Goal: Transaction & Acquisition: Purchase product/service

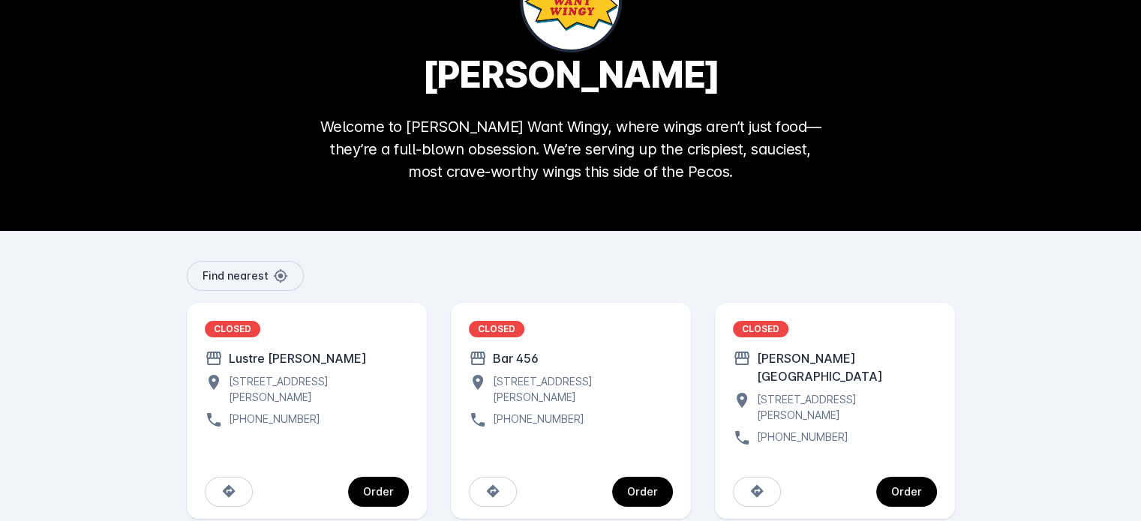
scroll to position [104, 0]
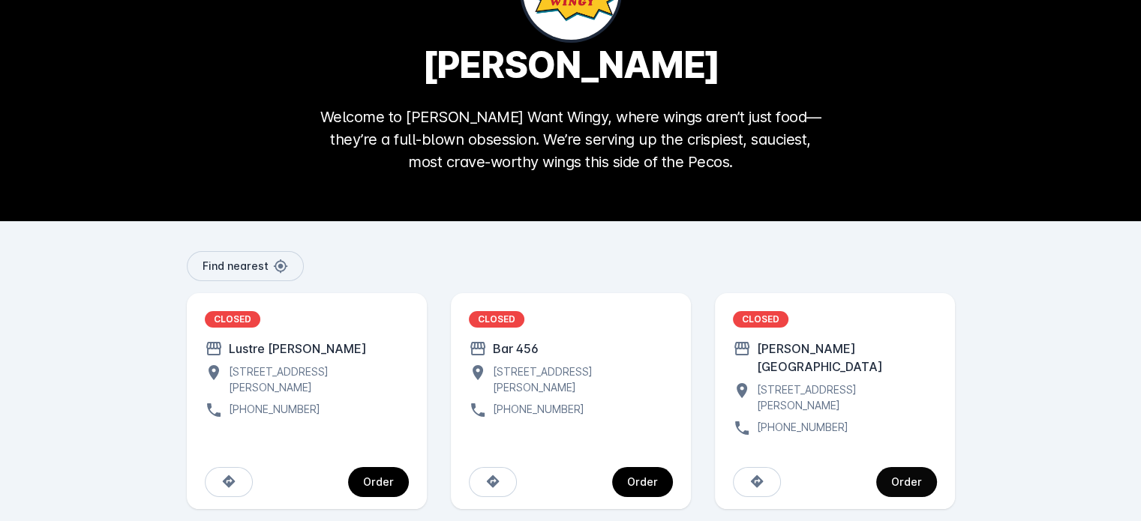
click at [917, 477] on div "Order" at bounding box center [906, 482] width 31 height 10
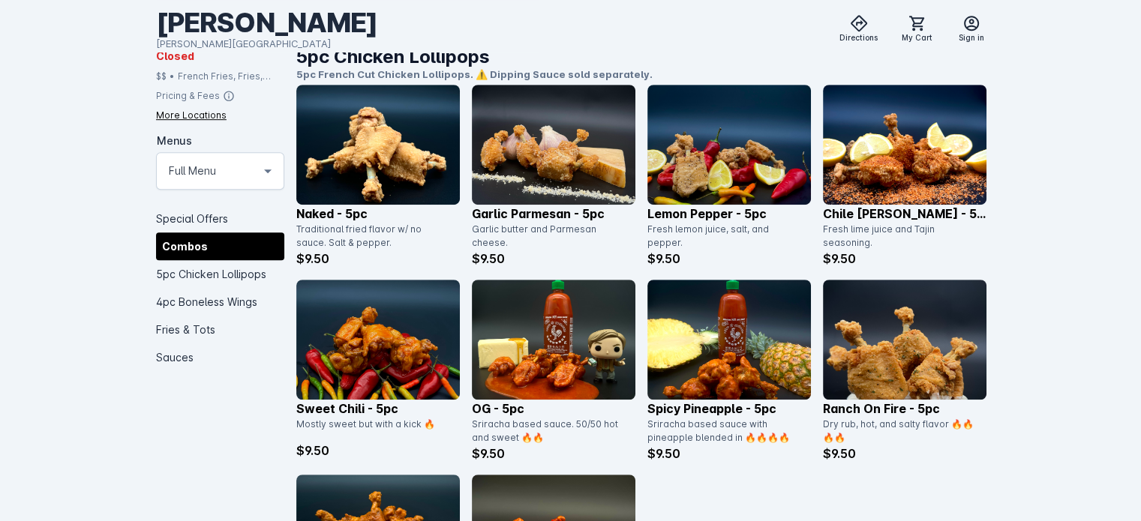
scroll to position [600, 0]
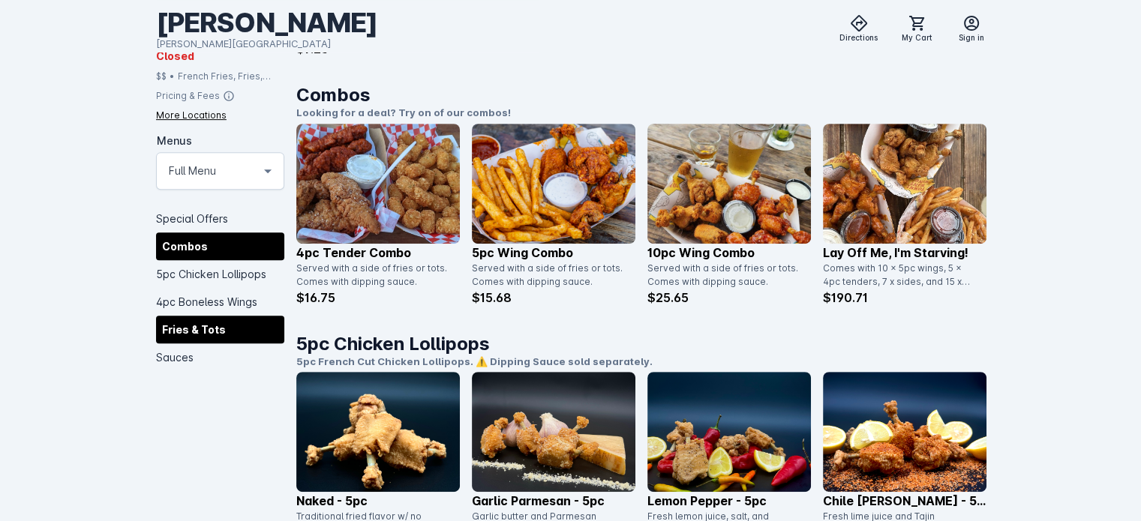
click at [229, 325] on div "Fries & Tots" at bounding box center [220, 330] width 128 height 28
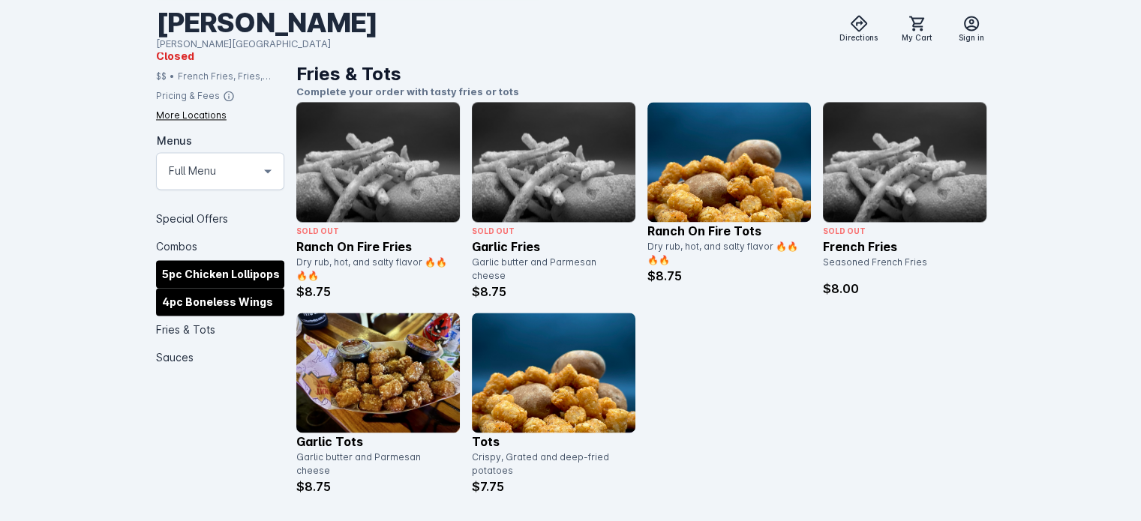
scroll to position [2199, 0]
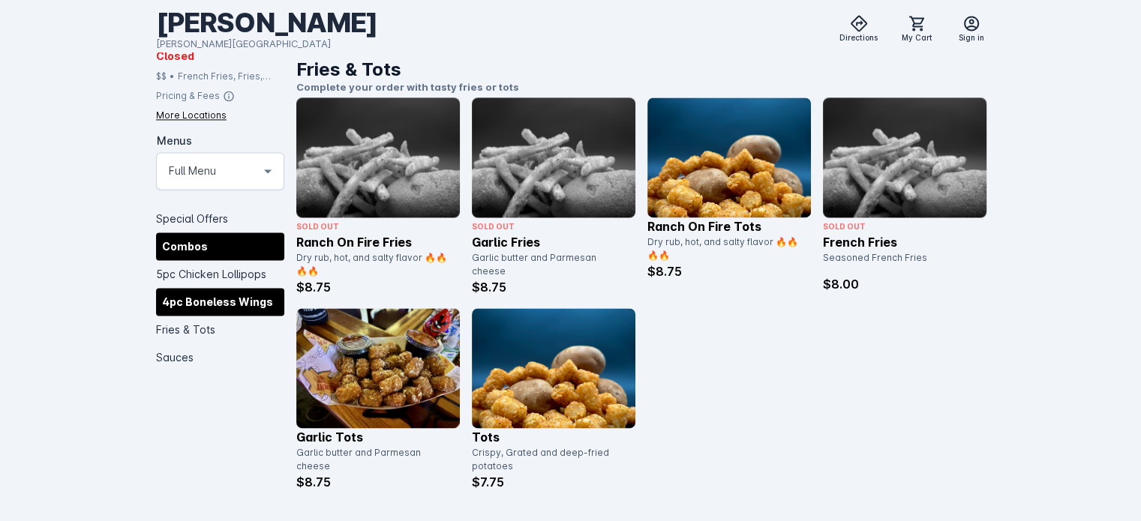
click at [202, 243] on div "Combos" at bounding box center [220, 246] width 128 height 28
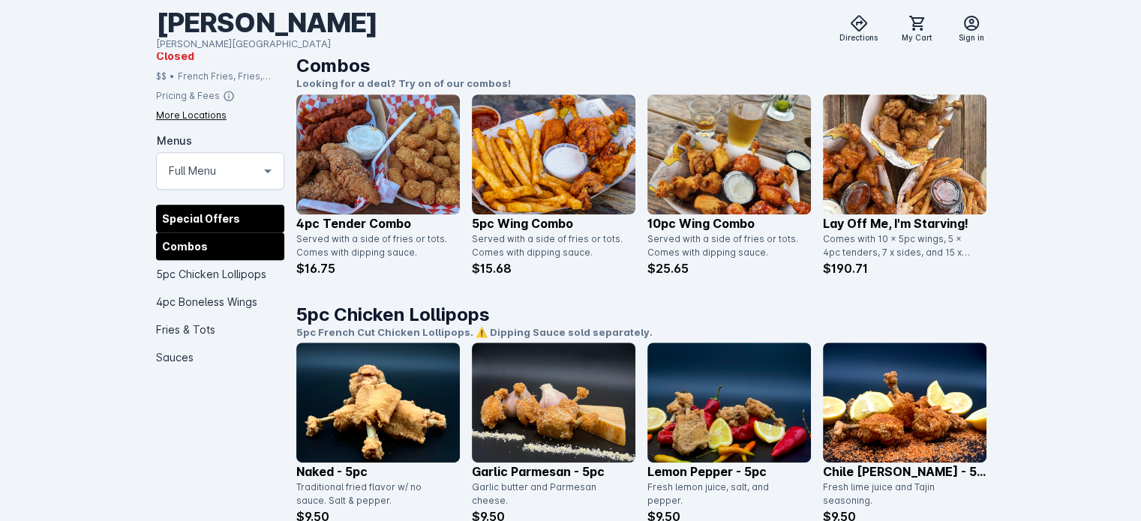
click at [207, 224] on div "Special Offers" at bounding box center [220, 219] width 128 height 28
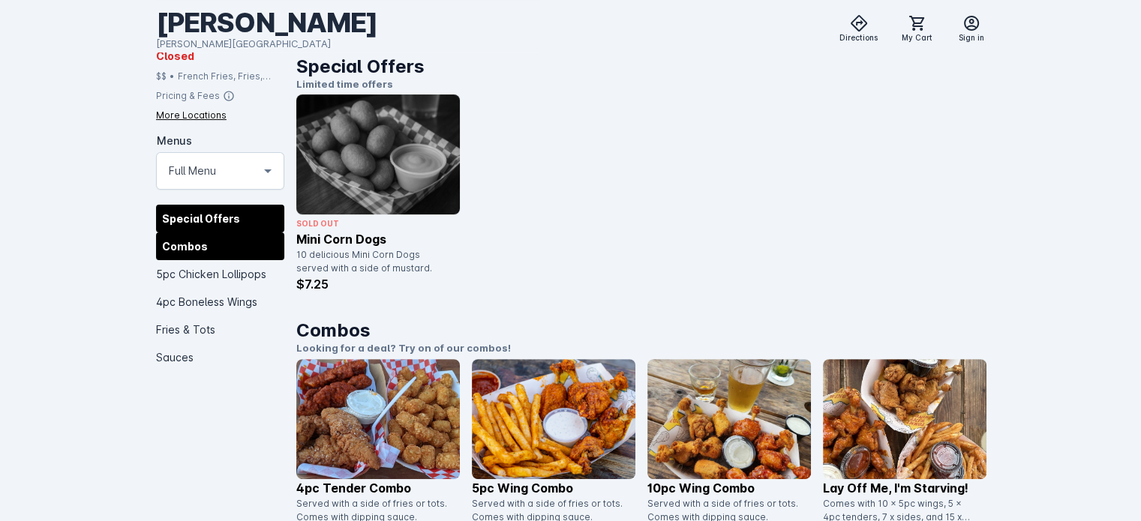
click at [205, 252] on div "Combos" at bounding box center [220, 246] width 128 height 28
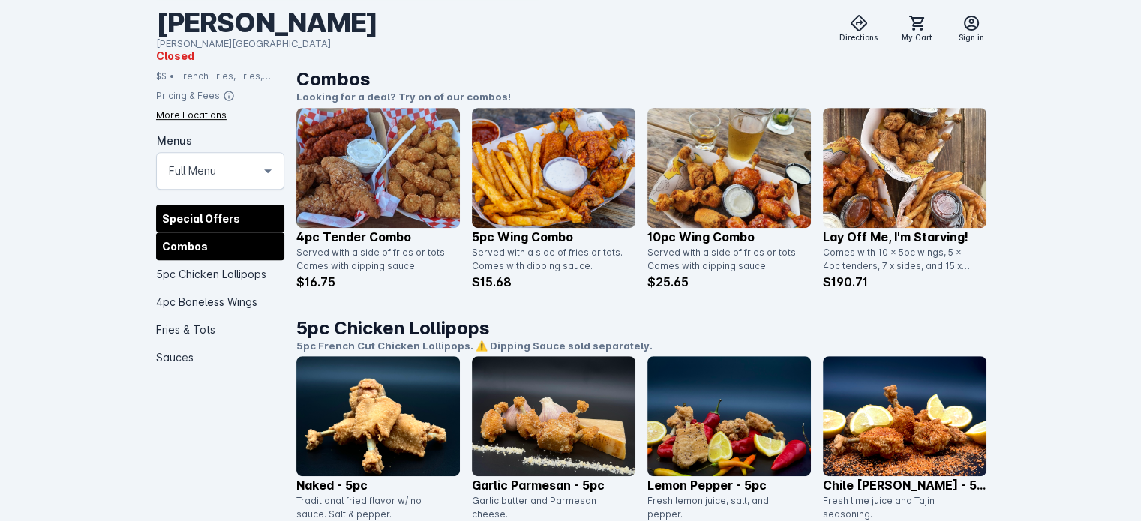
scroll to position [629, 0]
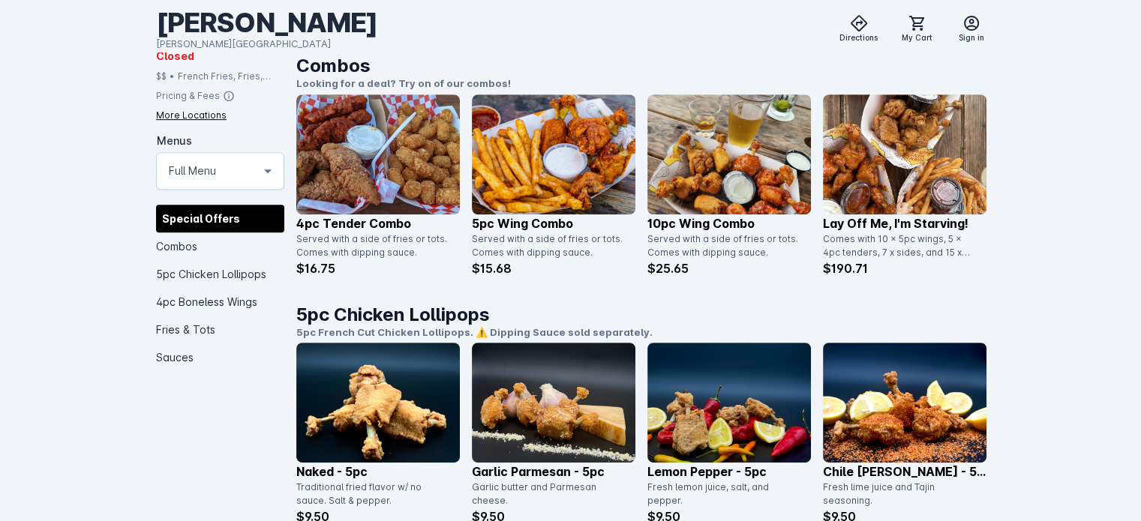
click at [348, 195] on img at bounding box center [377, 154] width 163 height 120
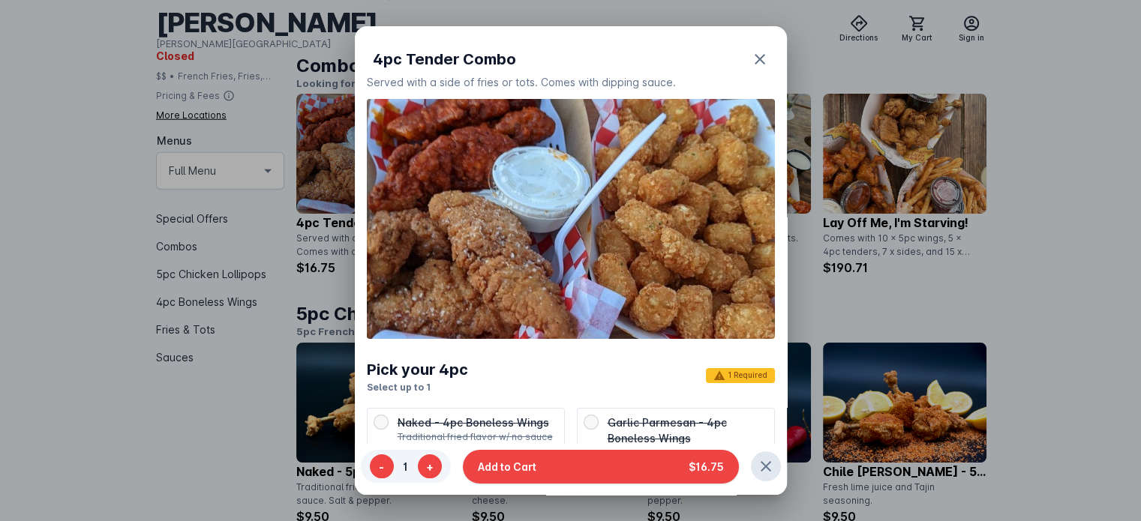
scroll to position [0, 0]
click at [348, 218] on div at bounding box center [570, 260] width 1141 height 521
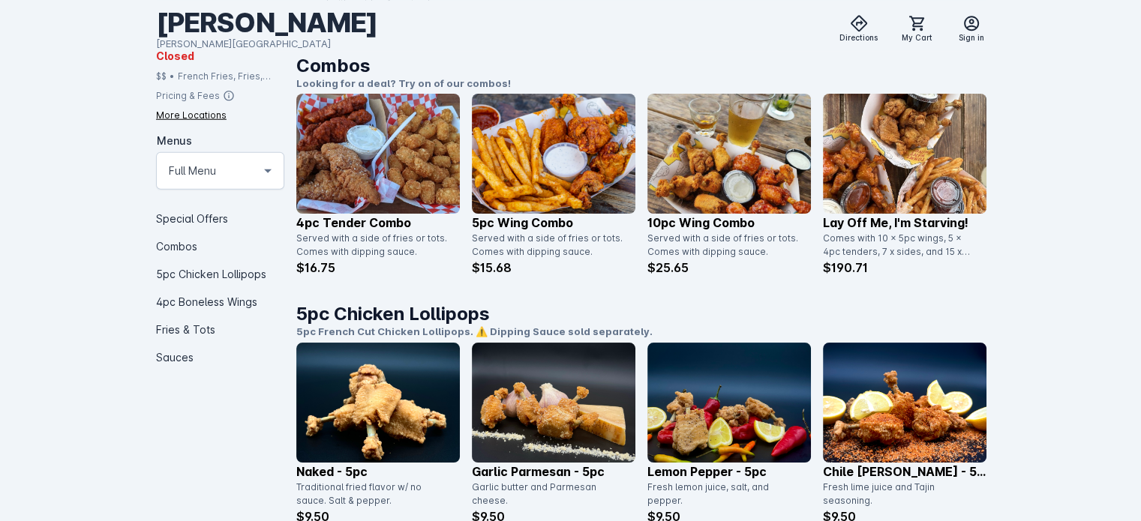
scroll to position [629, 0]
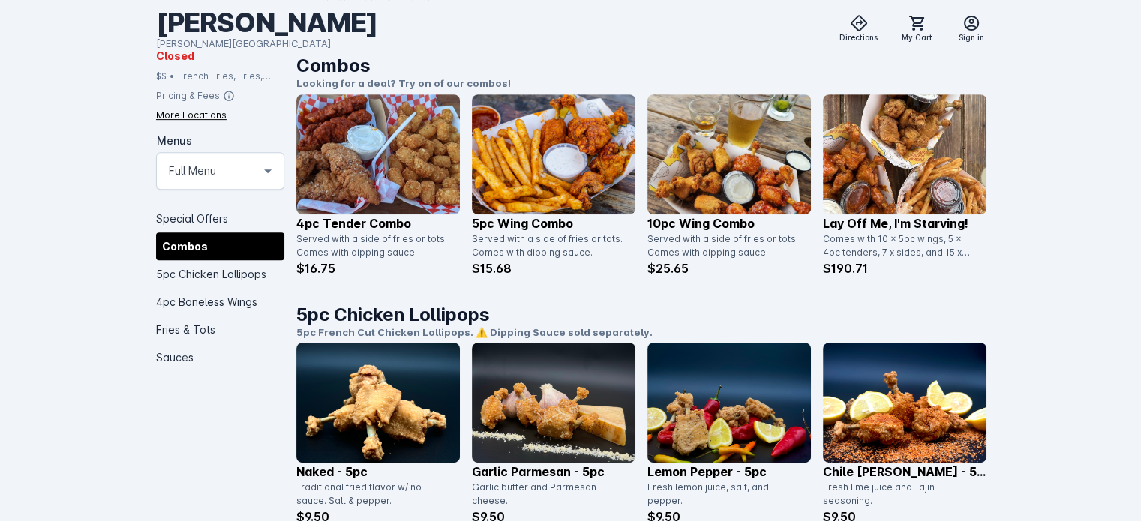
click at [351, 187] on img at bounding box center [377, 154] width 163 height 120
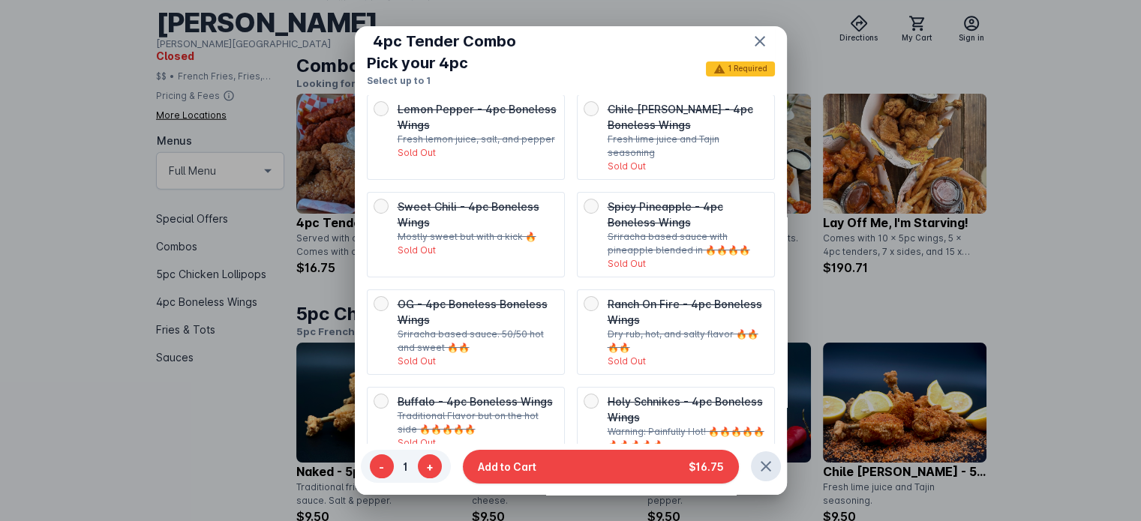
scroll to position [375, 0]
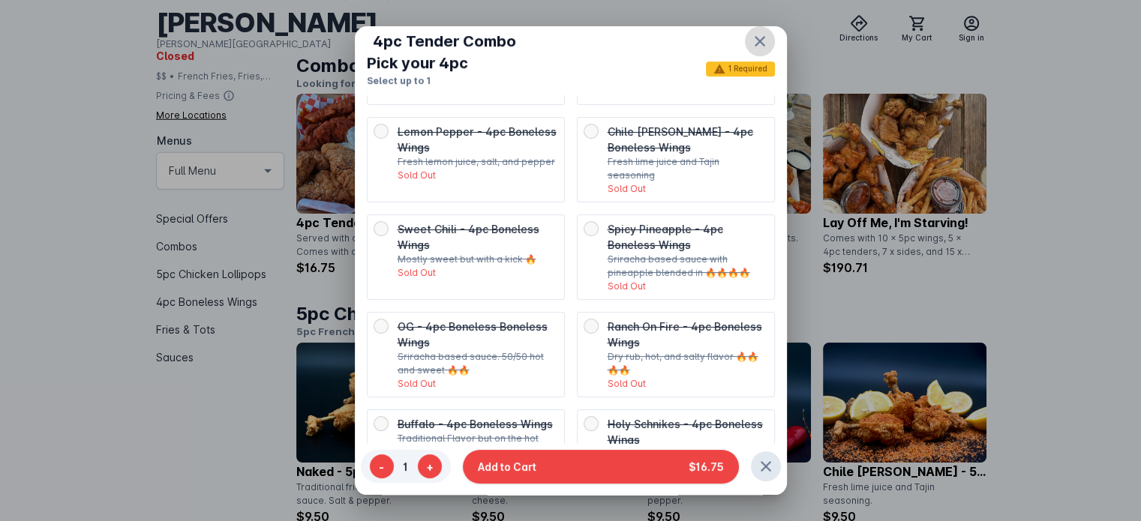
click at [751, 43] on icon "button" at bounding box center [760, 41] width 18 height 18
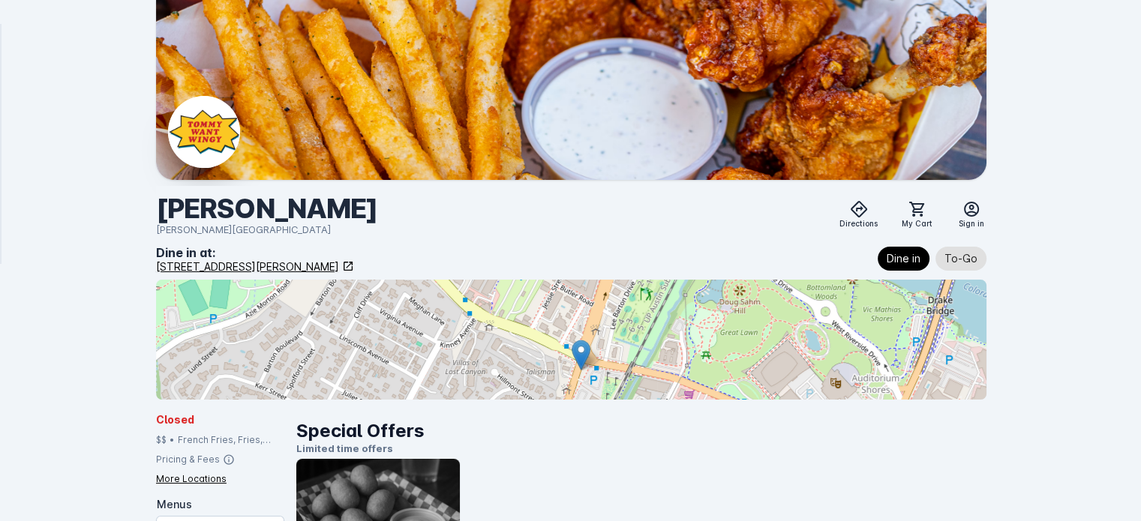
scroll to position [629, 0]
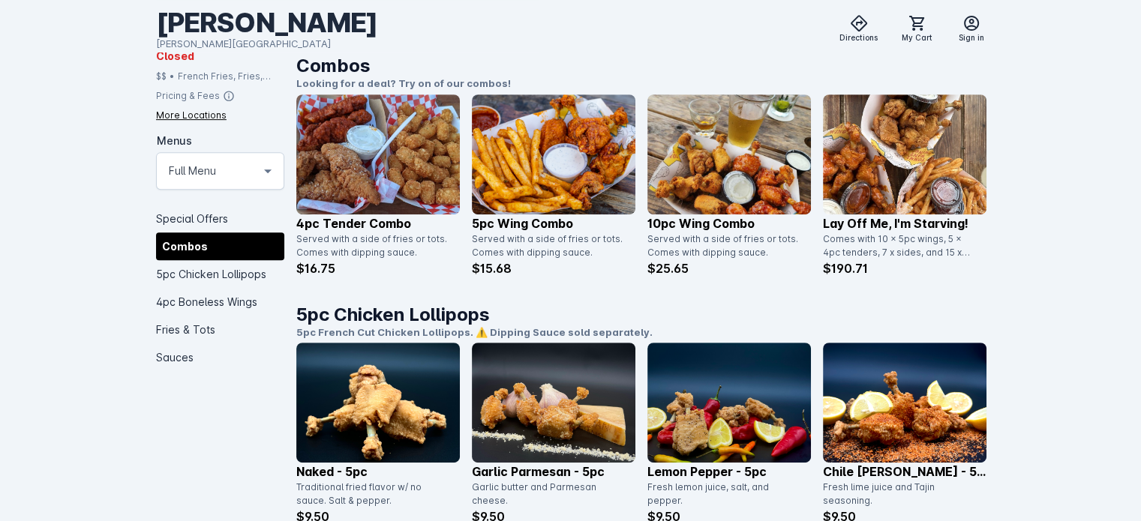
click at [400, 399] on img at bounding box center [377, 403] width 163 height 120
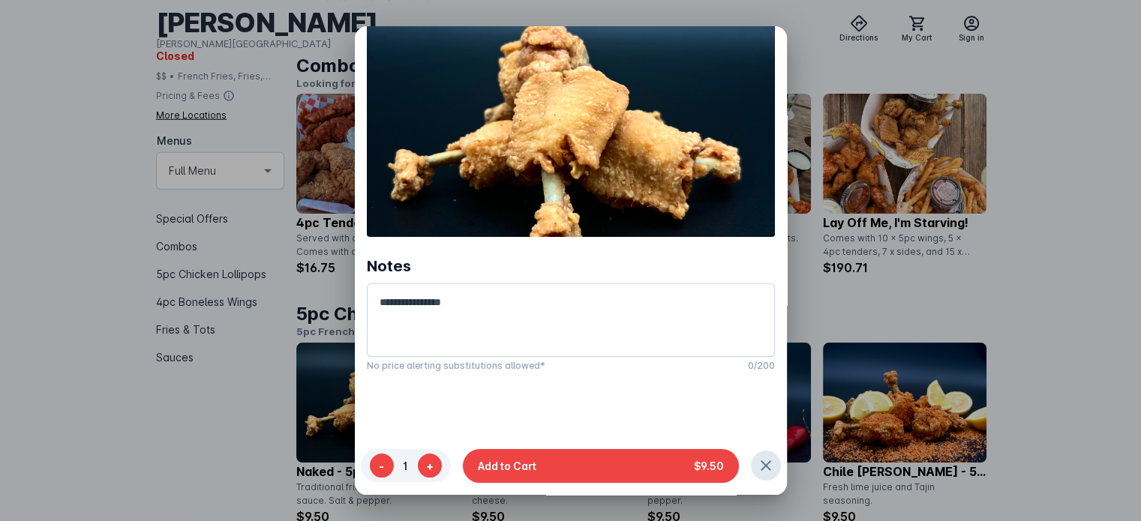
scroll to position [103, 0]
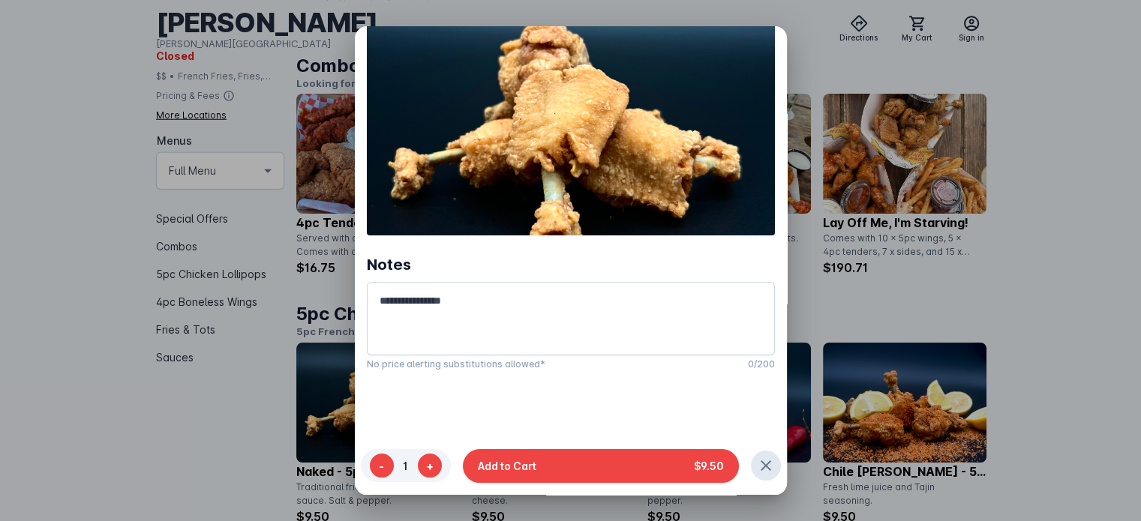
click at [1120, 391] on div at bounding box center [570, 260] width 1141 height 521
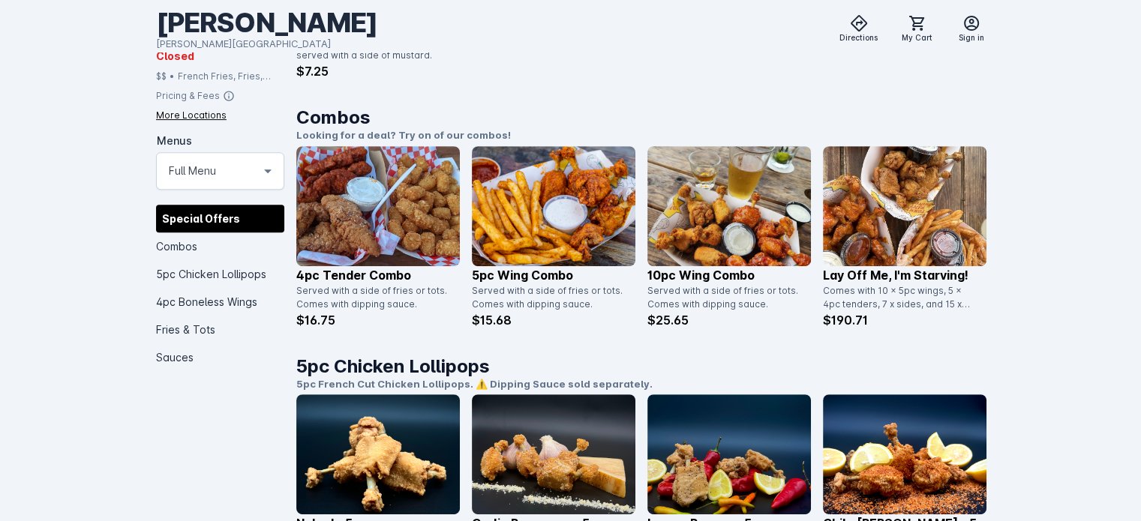
scroll to position [554, 0]
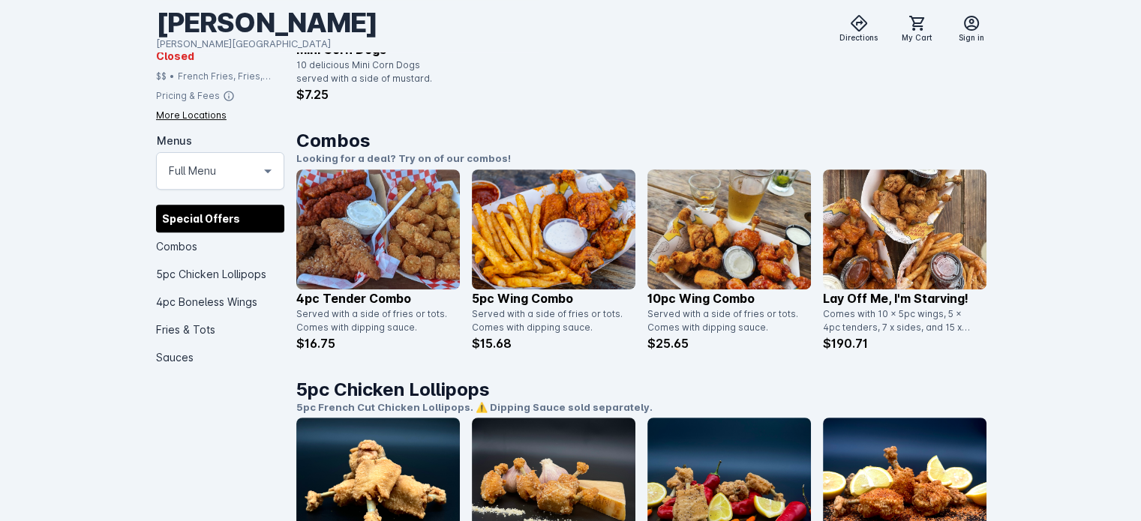
click at [505, 232] on img at bounding box center [553, 229] width 163 height 120
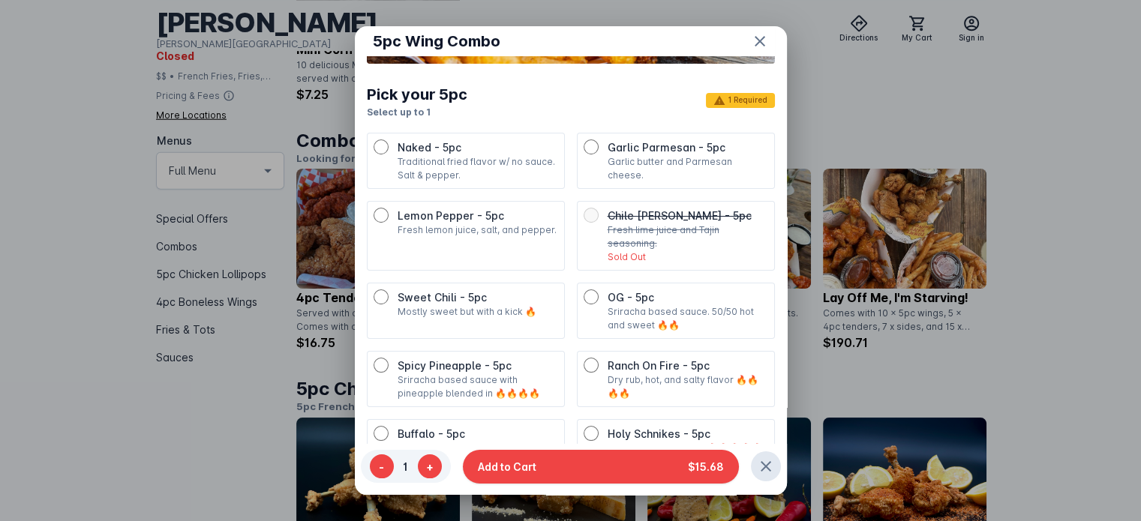
scroll to position [300, 0]
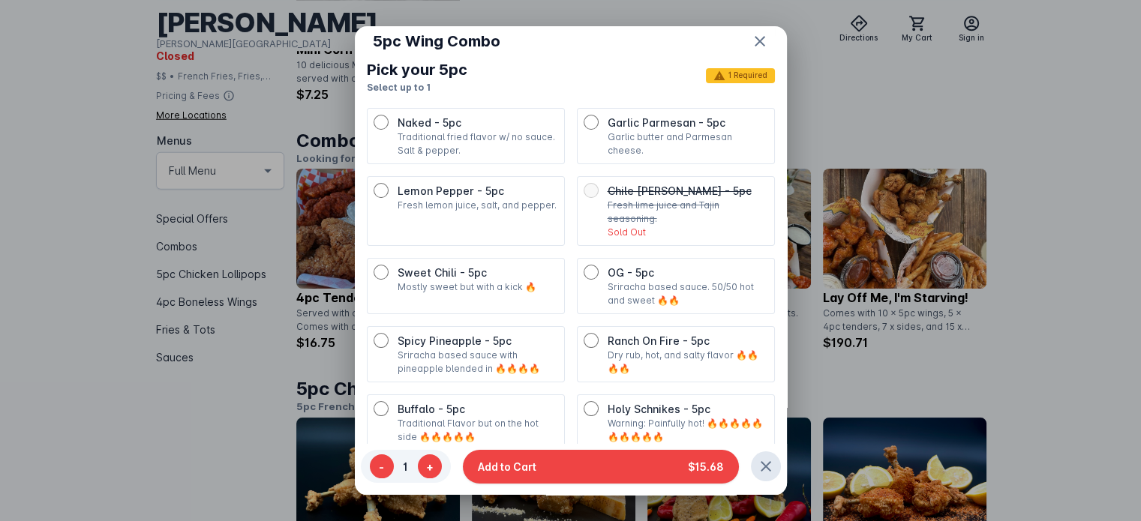
click at [416, 278] on p "Sweet Chili - 5pc" at bounding box center [477, 273] width 160 height 16
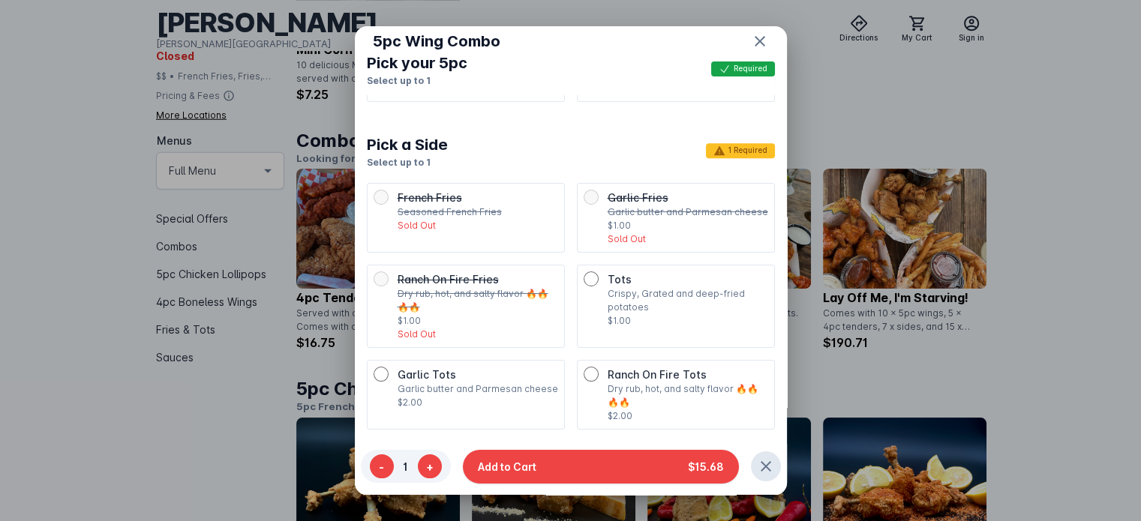
scroll to position [675, 0]
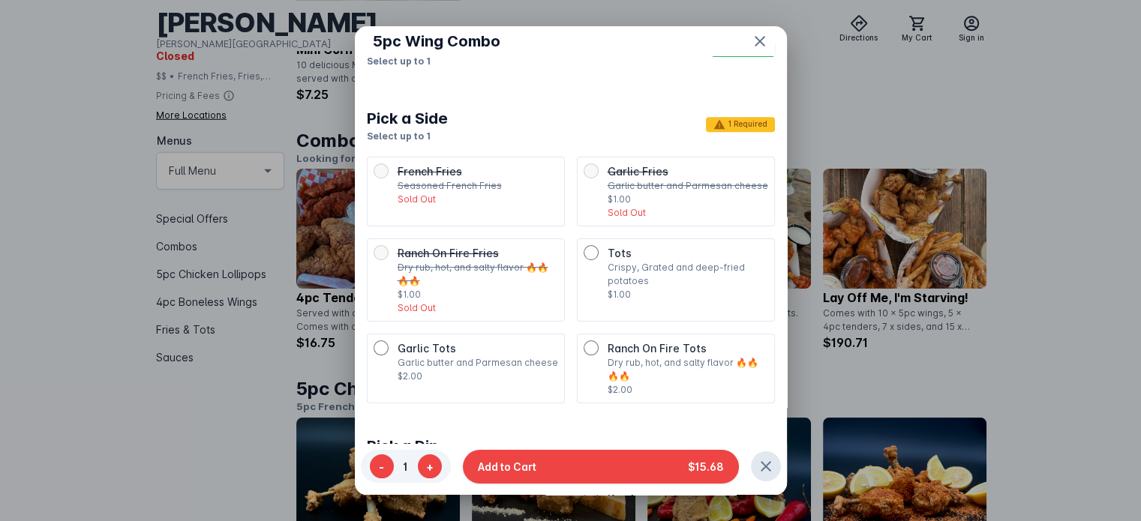
click at [393, 355] on div "Garlic Tots Garlic butter and Parmesan cheese $2.00" at bounding box center [465, 361] width 184 height 43
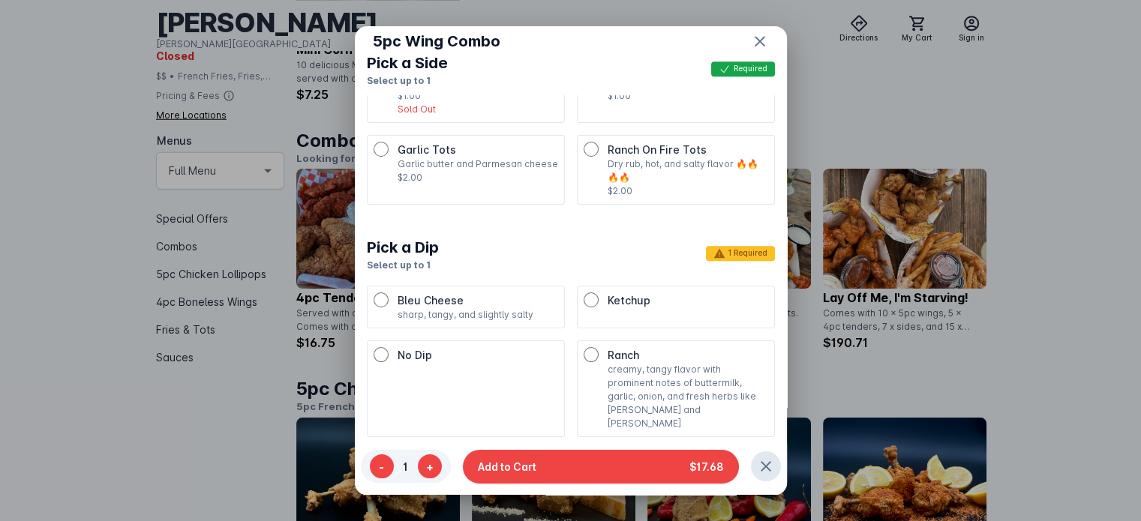
scroll to position [900, 0]
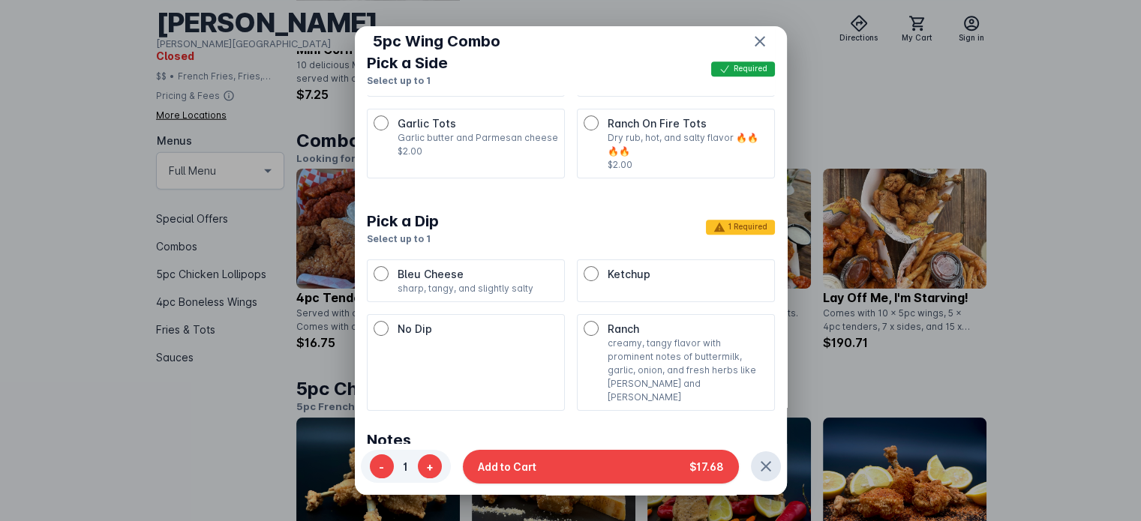
click at [646, 355] on p "creamy, tangy flavor with prominent notes of buttermilk, garlic, onion, and fre…" at bounding box center [687, 370] width 160 height 67
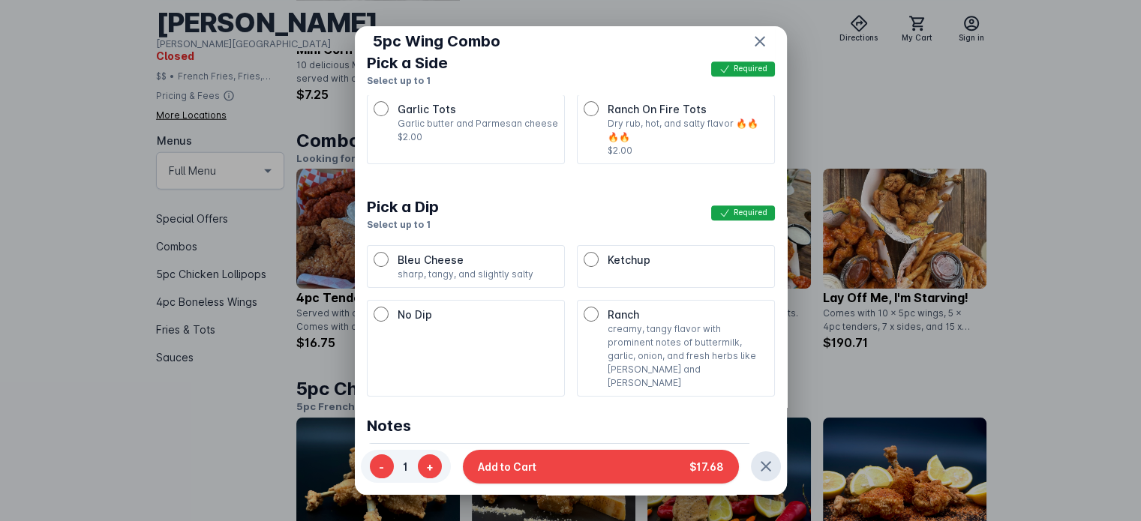
scroll to position [920, 0]
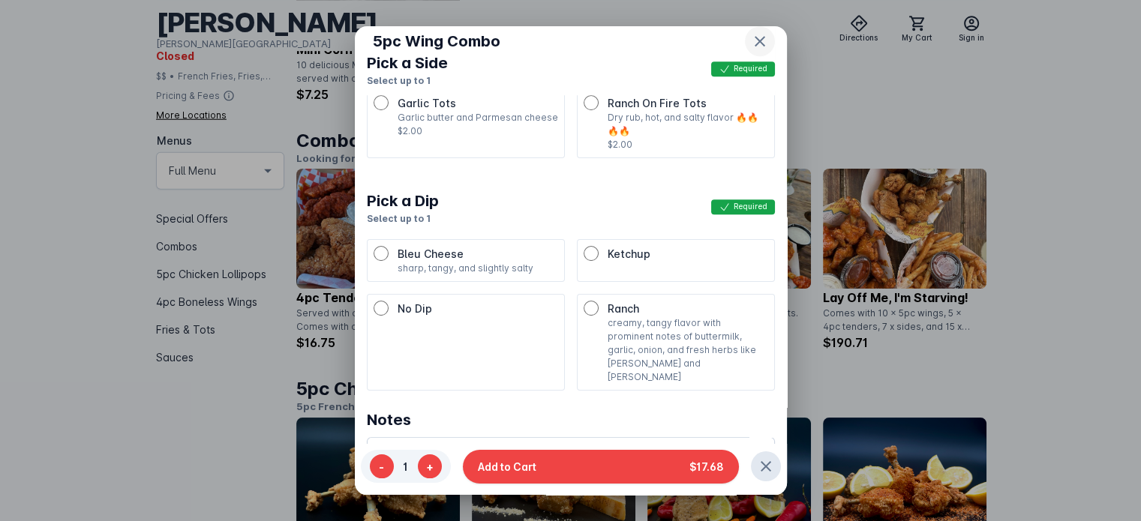
click at [751, 37] on icon "button" at bounding box center [760, 41] width 18 height 18
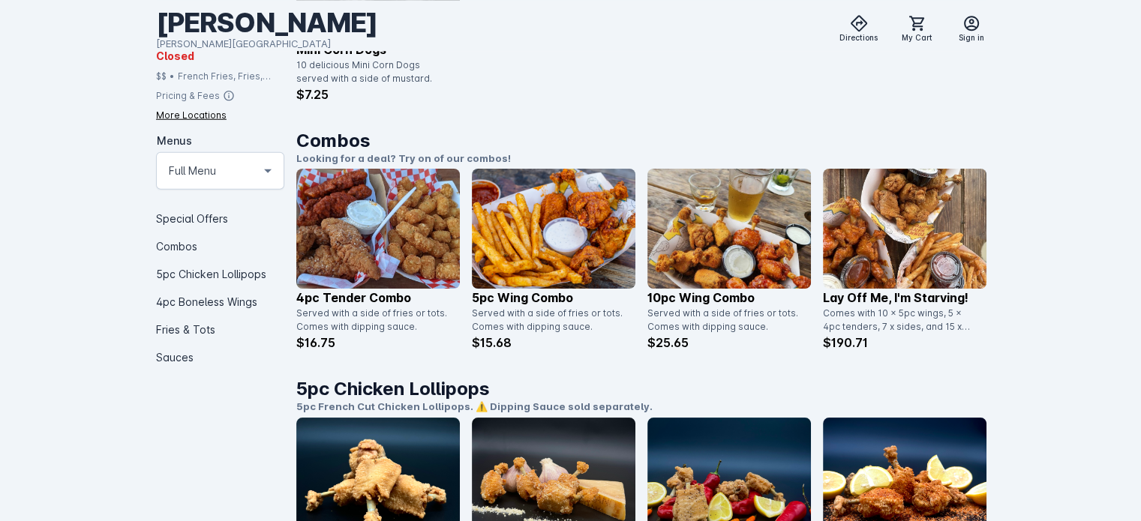
scroll to position [554, 0]
